Goal: Task Accomplishment & Management: Understand process/instructions

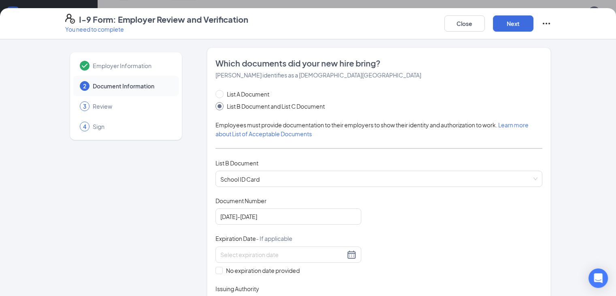
scroll to position [225, 0]
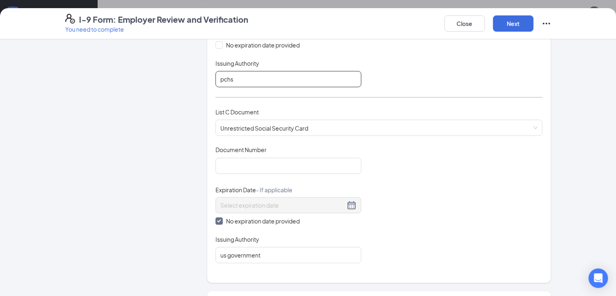
click at [217, 78] on input "pchs" at bounding box center [289, 79] width 146 height 16
click at [217, 79] on input "pchs" at bounding box center [289, 79] width 146 height 16
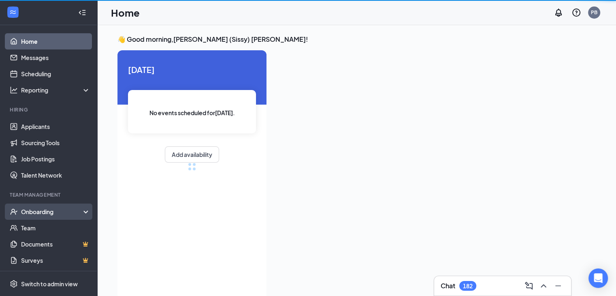
click at [42, 214] on div "Onboarding" at bounding box center [52, 211] width 62 height 8
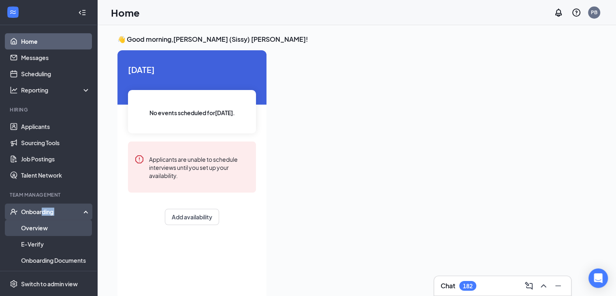
drag, startPoint x: 42, startPoint y: 214, endPoint x: 38, endPoint y: 235, distance: 21.3
click at [38, 235] on li "Onboarding Overview E-Verify Onboarding Documents Activity log" at bounding box center [48, 243] width 97 height 81
click at [40, 229] on link "Overview" at bounding box center [55, 228] width 69 height 16
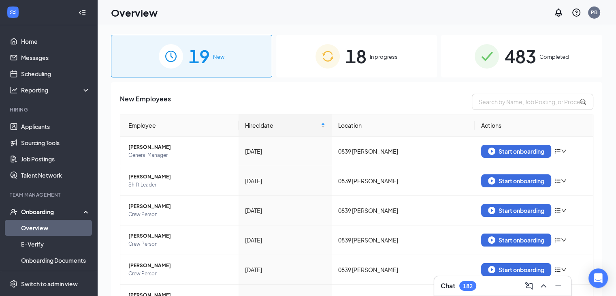
click at [362, 64] on span "18" at bounding box center [356, 56] width 21 height 28
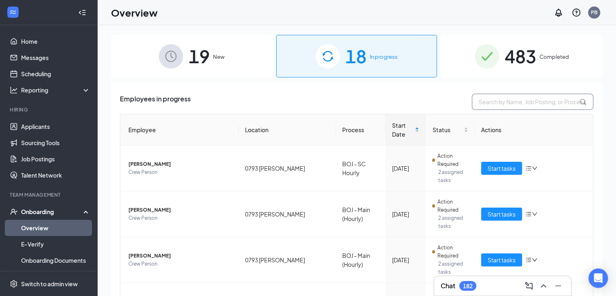
click at [519, 101] on input "text" at bounding box center [533, 102] width 122 height 16
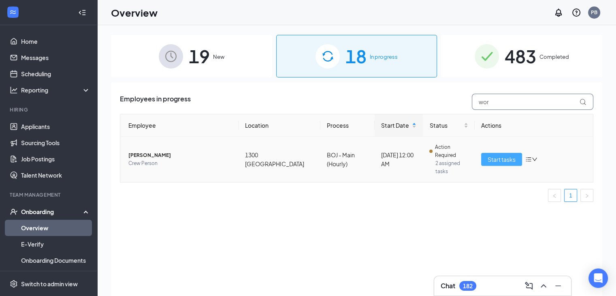
type input "wor"
click at [494, 157] on span "Start tasks" at bounding box center [502, 159] width 28 height 9
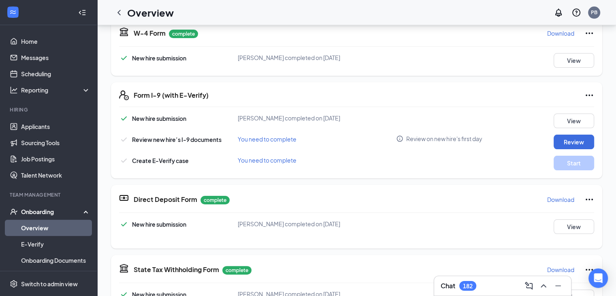
scroll to position [130, 0]
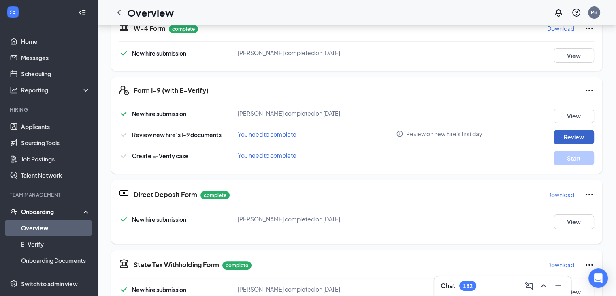
click at [566, 135] on button "Review" at bounding box center [574, 137] width 41 height 15
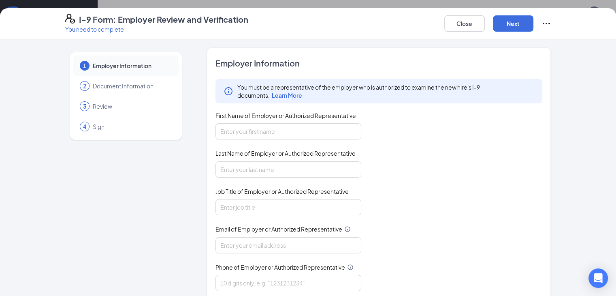
scroll to position [77, 0]
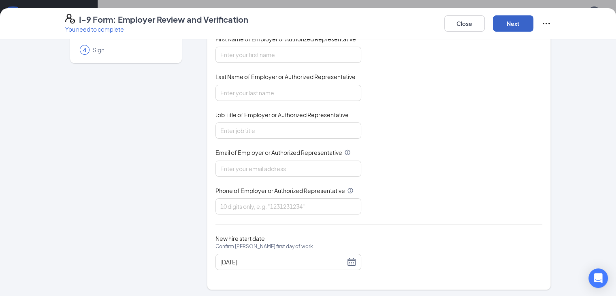
click at [534, 28] on button "Next" at bounding box center [513, 23] width 41 height 16
